Goal: Task Accomplishment & Management: Manage account settings

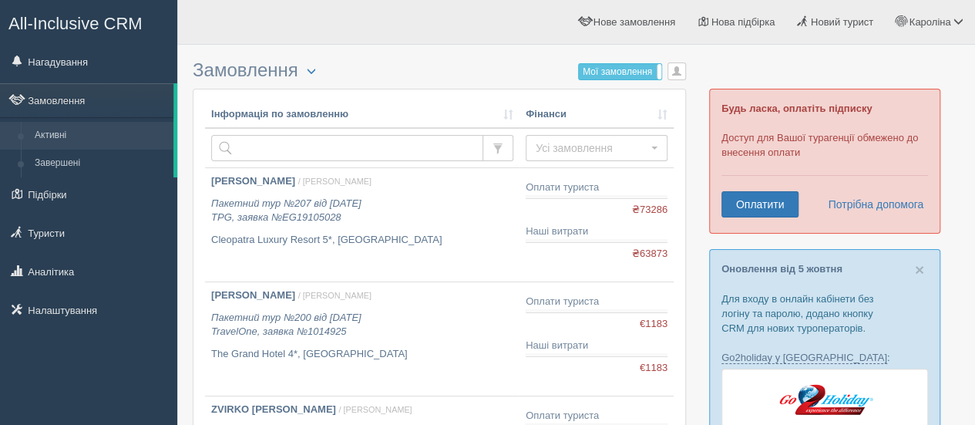
click at [479, 61] on h3 "Замовлення Турист в офісі Скачати в Excel Розширений пошук... Мої замовлення Ус…" at bounding box center [439, 70] width 493 height 21
click at [919, 269] on span "×" at bounding box center [919, 269] width 9 height 18
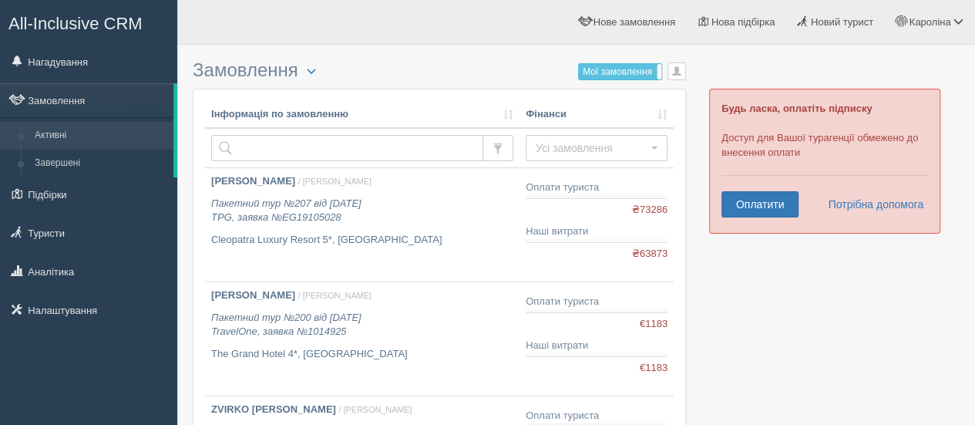
click at [427, 66] on h3 "Замовлення Турист в офісі Скачати в Excel Розширений пошук... Мої замовлення Ус…" at bounding box center [439, 70] width 493 height 21
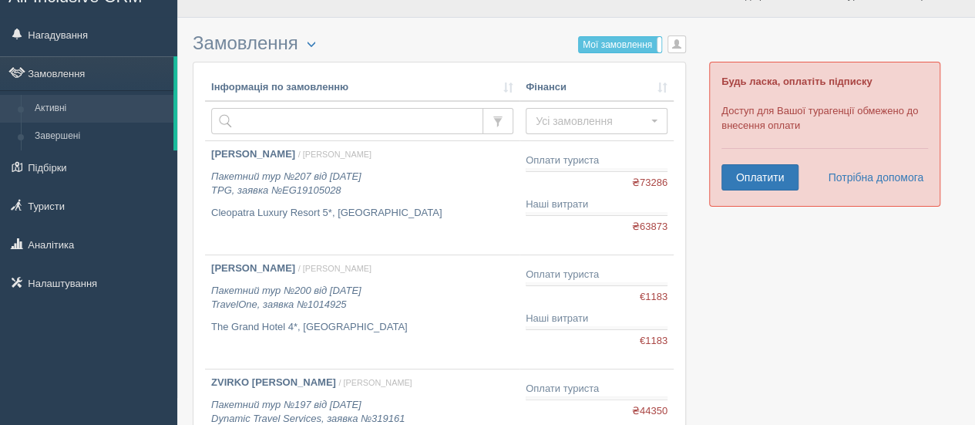
scroll to position [31, 0]
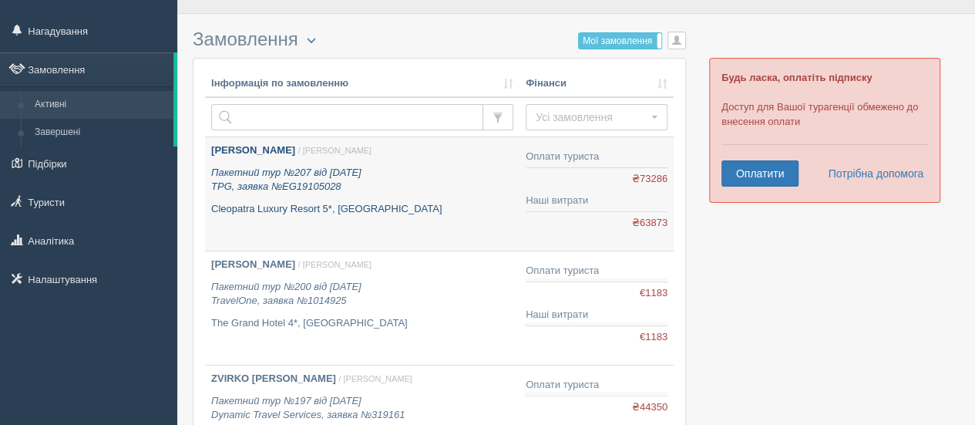
click at [433, 211] on p "Cleopatra Luxury Resort 5*, Єгипет" at bounding box center [362, 209] width 302 height 15
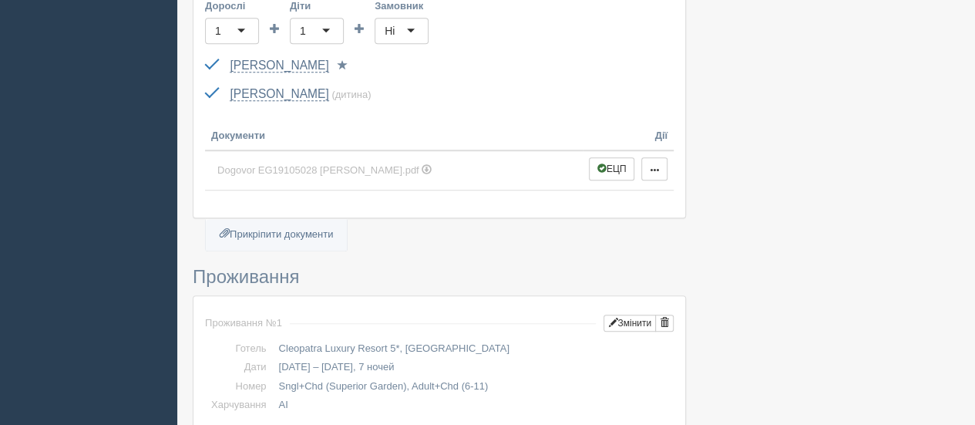
scroll to position [524, 0]
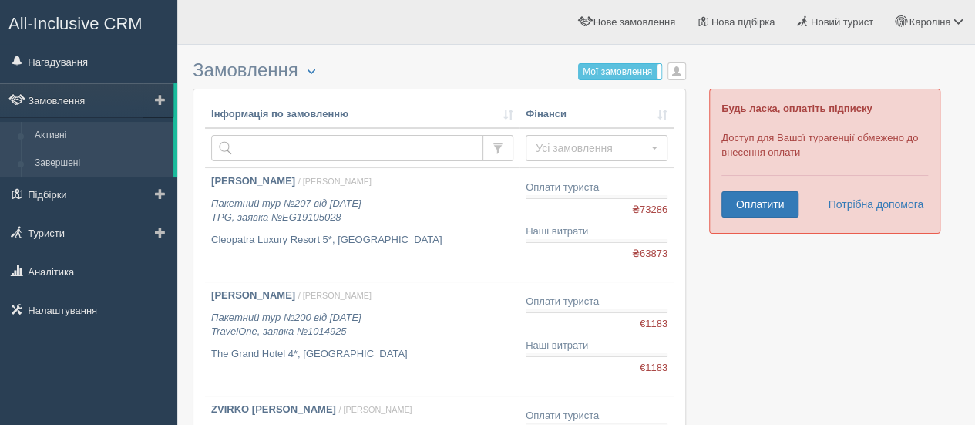
click at [52, 169] on link "Завершені" at bounding box center [101, 164] width 146 height 28
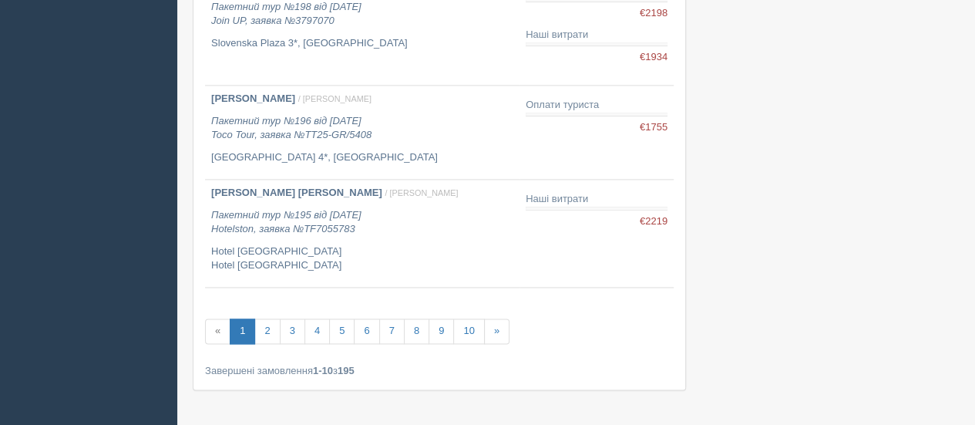
scroll to position [956, 0]
click at [266, 331] on link "2" at bounding box center [266, 330] width 25 height 25
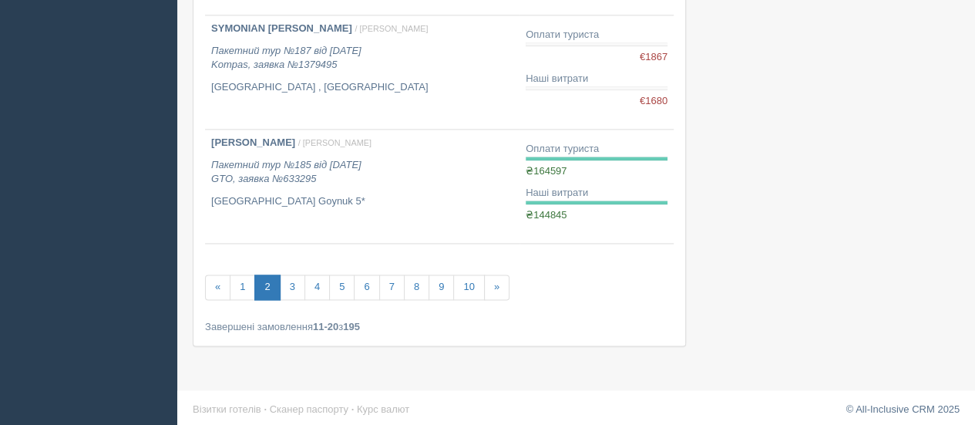
scroll to position [1027, 0]
click at [290, 284] on link "3" at bounding box center [292, 285] width 25 height 25
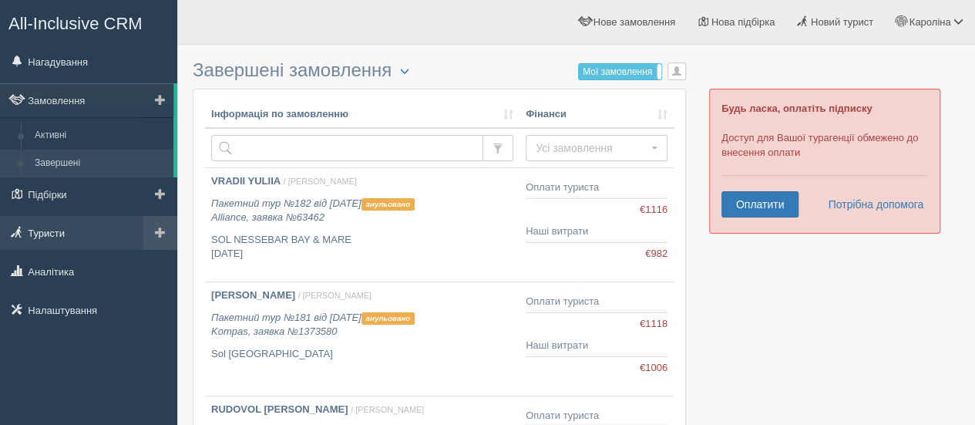
click at [52, 224] on link "Туристи" at bounding box center [88, 233] width 177 height 34
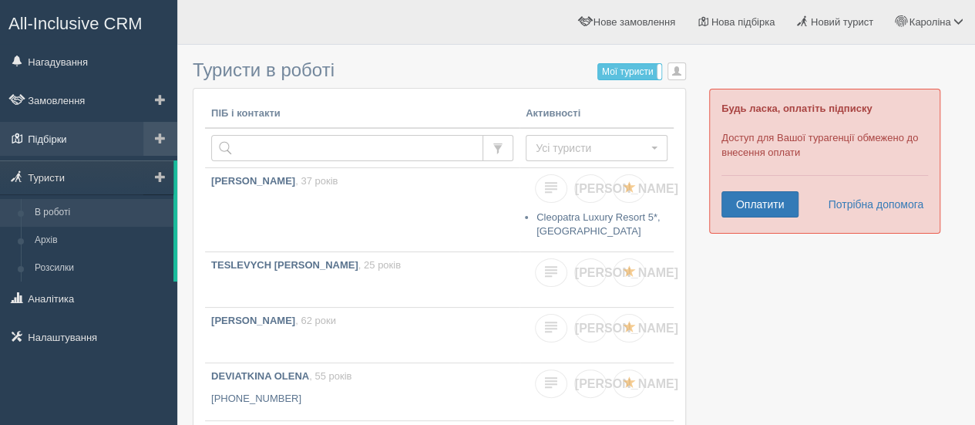
click at [50, 136] on link "Підбірки" at bounding box center [88, 139] width 177 height 34
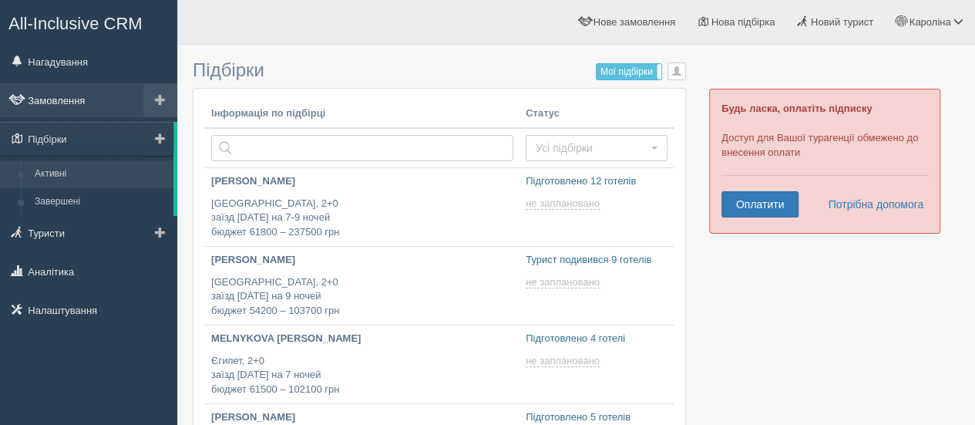
click at [51, 101] on link "Замовлення" at bounding box center [88, 100] width 177 height 34
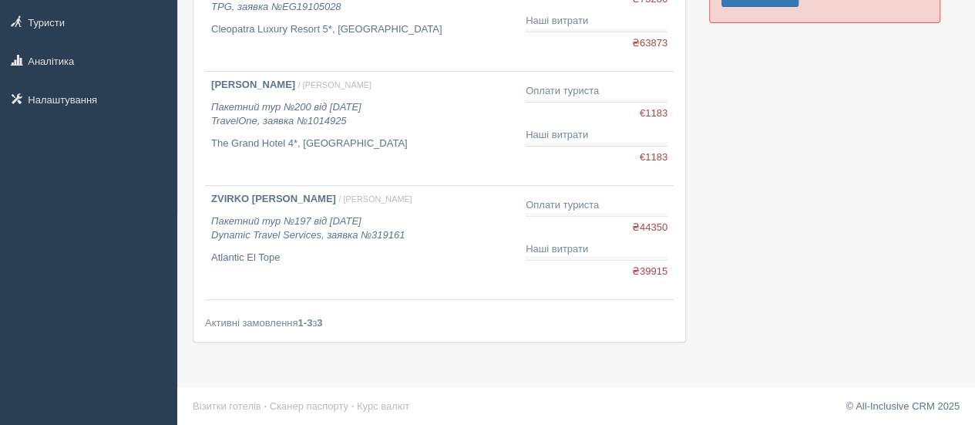
scroll to position [211, 0]
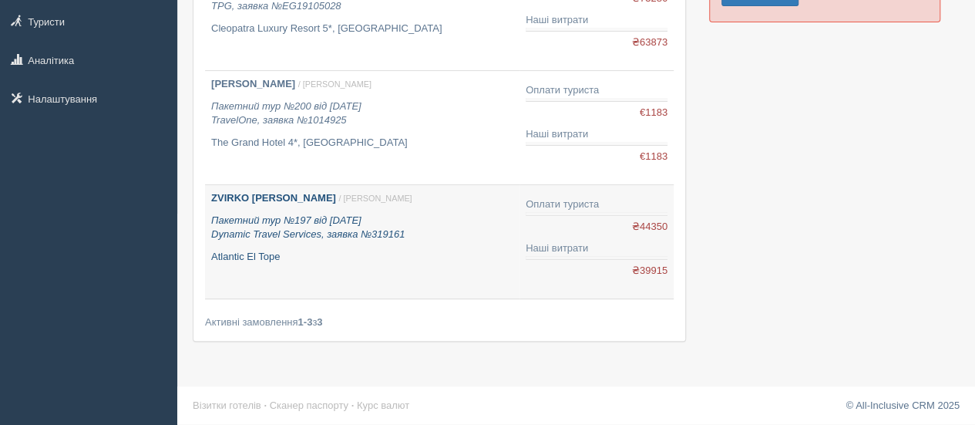
click at [304, 278] on link "ZVIRKO SVITLANA / Кароліна З. Пакетний тур №197 від 06.08.2025 Dynamic Travel S…" at bounding box center [362, 241] width 314 height 113
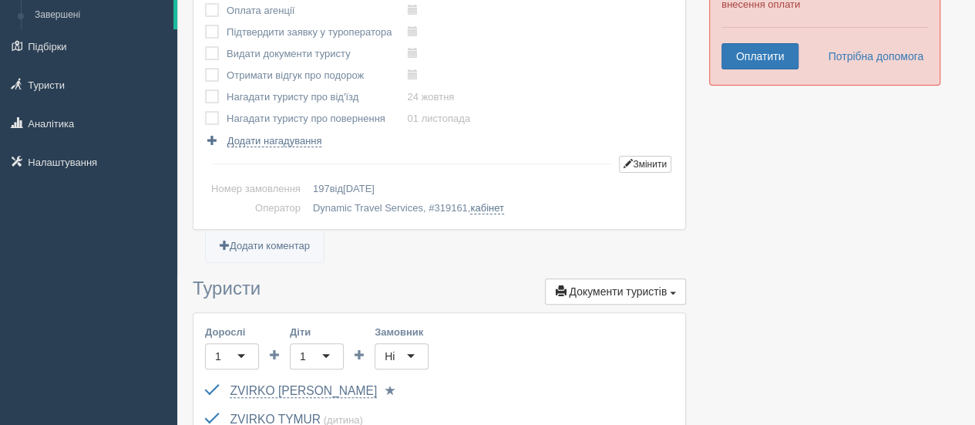
scroll to position [154, 0]
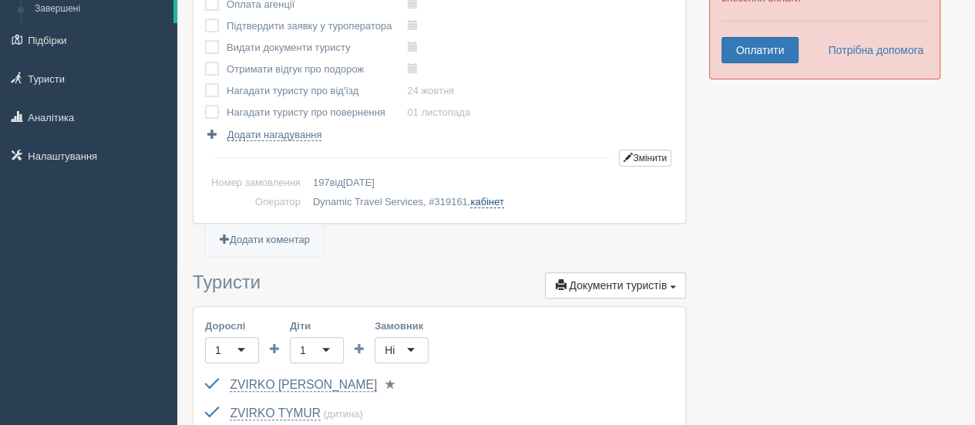
click at [499, 201] on link "кабінет" at bounding box center [486, 202] width 33 height 12
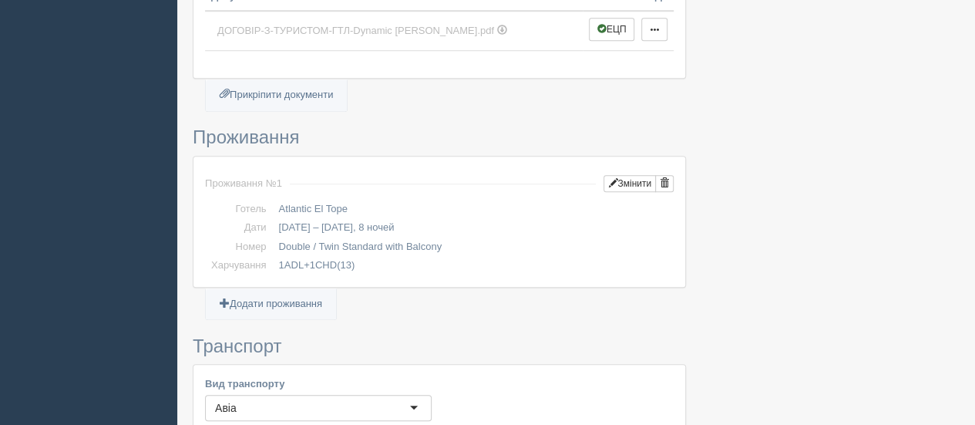
scroll to position [617, 0]
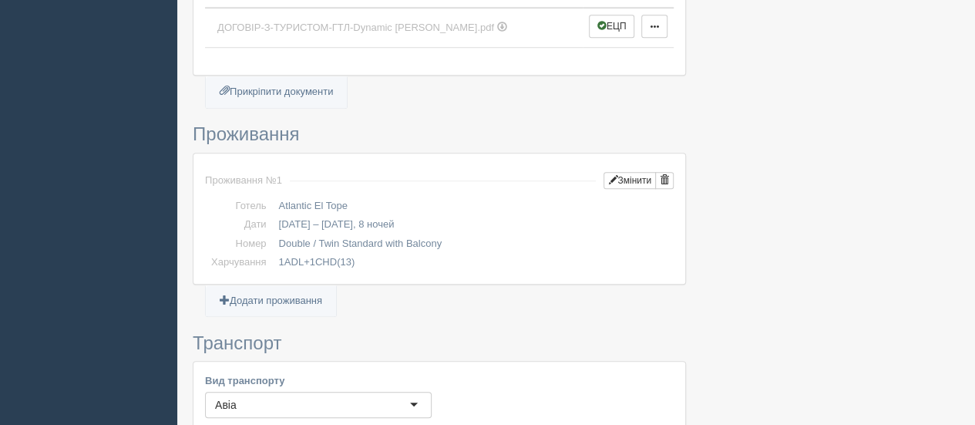
drag, startPoint x: 352, startPoint y: 203, endPoint x: 280, endPoint y: 204, distance: 72.4
click at [280, 204] on td "Atlantic El Tope" at bounding box center [473, 206] width 401 height 19
copy td "Atlantic El Tope"
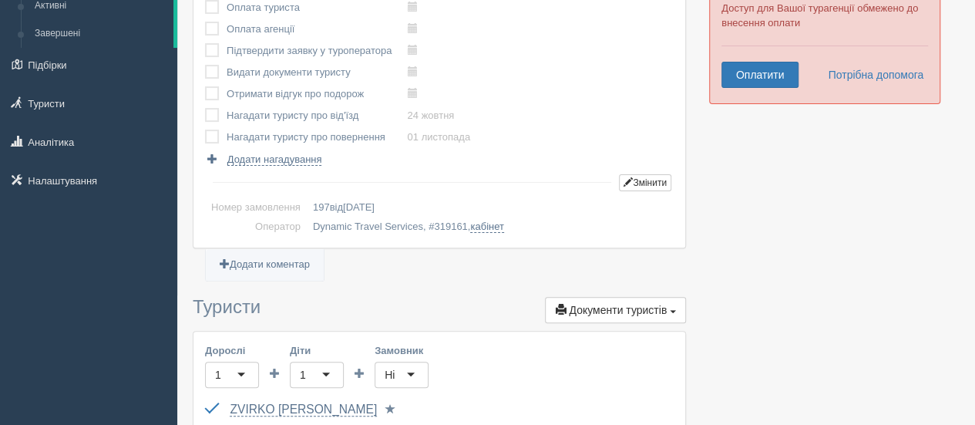
scroll to position [0, 0]
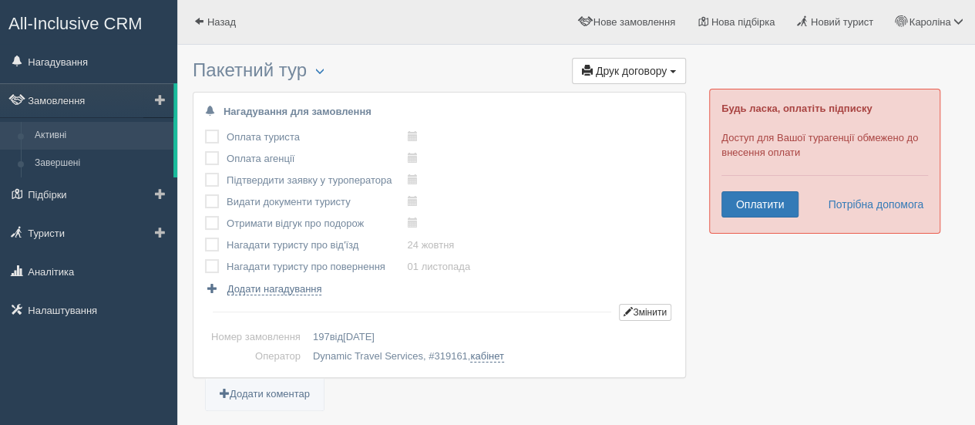
click at [66, 129] on link "Активні" at bounding box center [101, 136] width 146 height 28
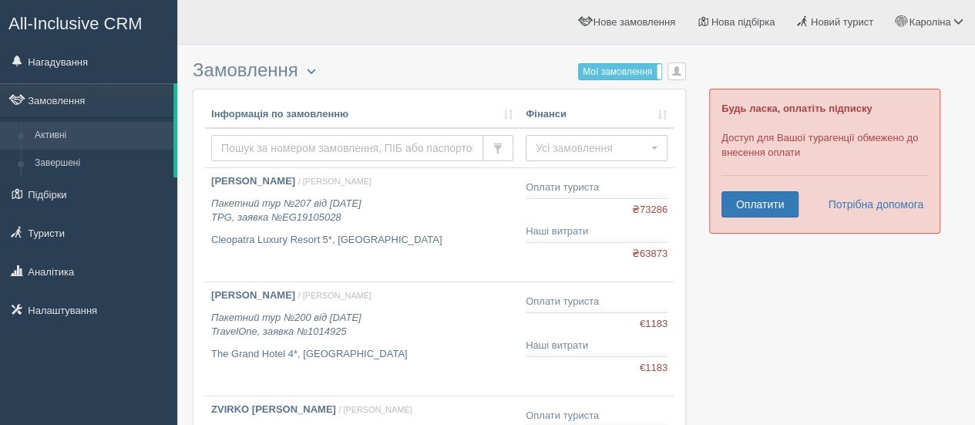
click at [316, 147] on input "text" at bounding box center [347, 148] width 272 height 26
type input "NADIIA"
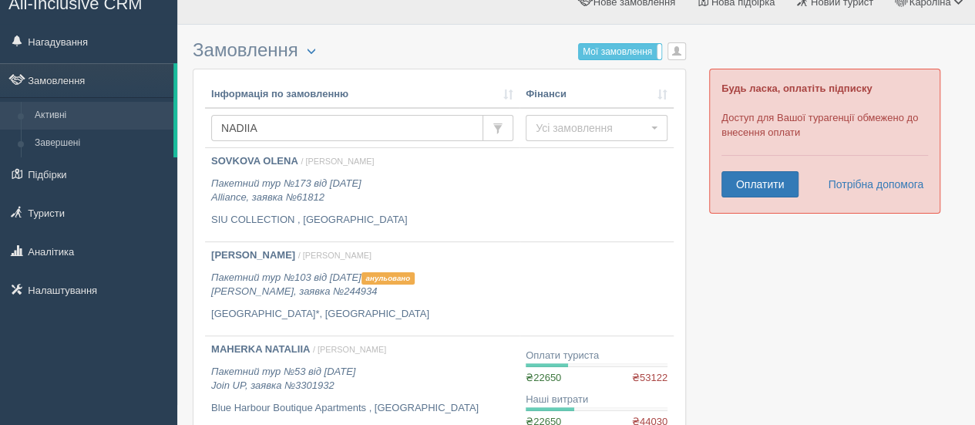
scroll to position [31, 0]
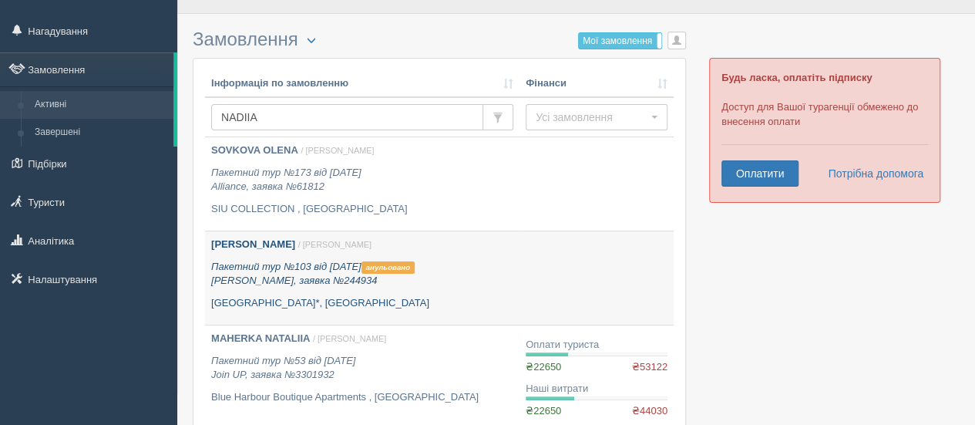
click at [424, 304] on p "Kuban Resort & Aquapark 4*, Болгарія" at bounding box center [362, 303] width 302 height 15
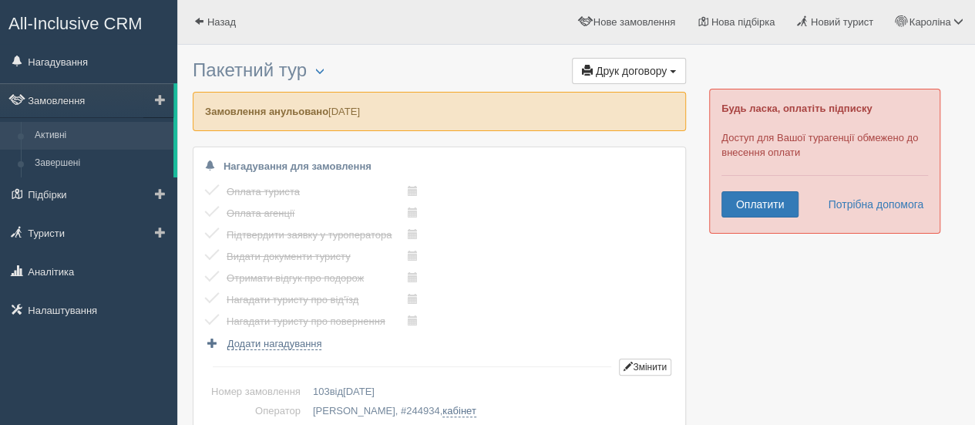
click at [43, 136] on link "Активні" at bounding box center [101, 136] width 146 height 28
